Goal: Navigation & Orientation: Understand site structure

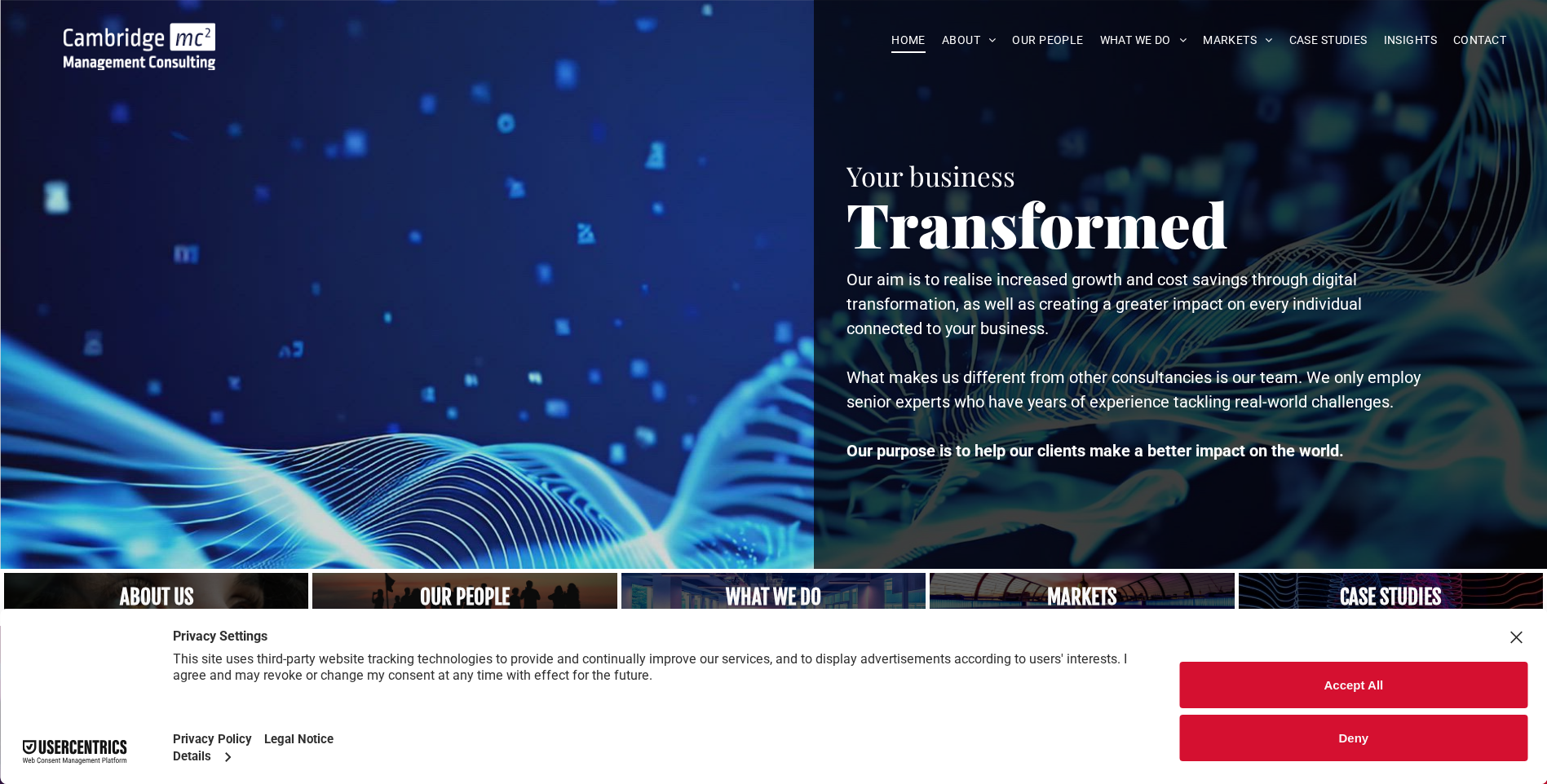
click at [1359, 690] on button "Accept All" at bounding box center [1353, 685] width 347 height 46
